Goal: Stay updated

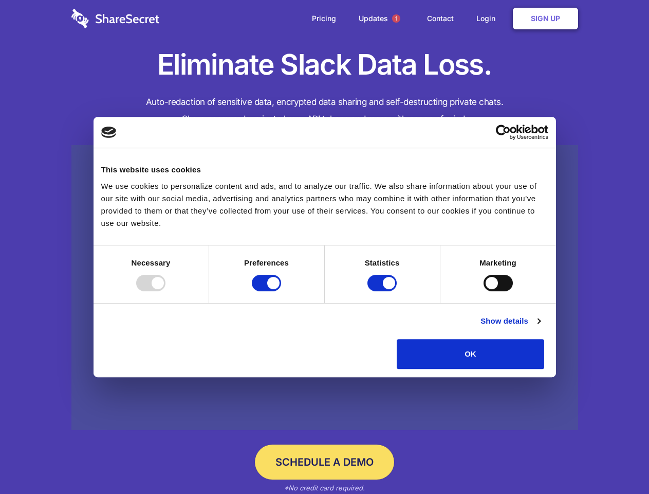
click at [166, 291] on div at bounding box center [150, 283] width 29 height 16
click at [281, 291] on input "Preferences" at bounding box center [266, 283] width 29 height 16
checkbox input "false"
click at [384, 291] on input "Statistics" at bounding box center [382, 283] width 29 height 16
checkbox input "false"
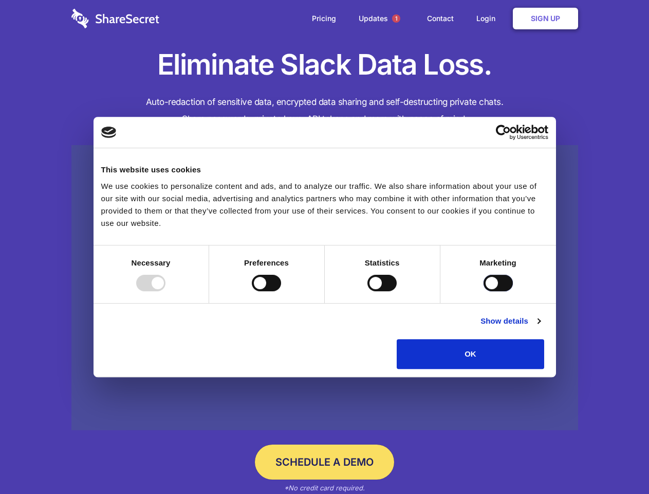
click at [484, 291] on input "Marketing" at bounding box center [498, 283] width 29 height 16
checkbox input "true"
click at [540, 327] on link "Show details" at bounding box center [511, 321] width 60 height 12
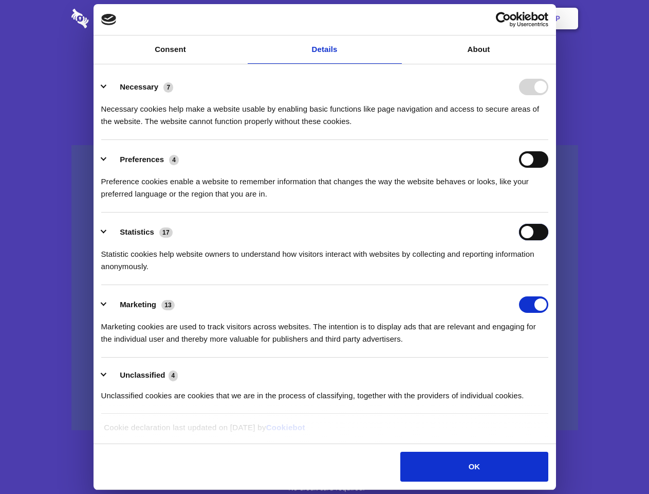
click at [549, 273] on div "Statistics 17 Statistic cookies help website owners to understand how visitors …" at bounding box center [324, 248] width 447 height 49
click at [396, 19] on span "1" at bounding box center [396, 18] width 8 height 8
